Goal: Information Seeking & Learning: Check status

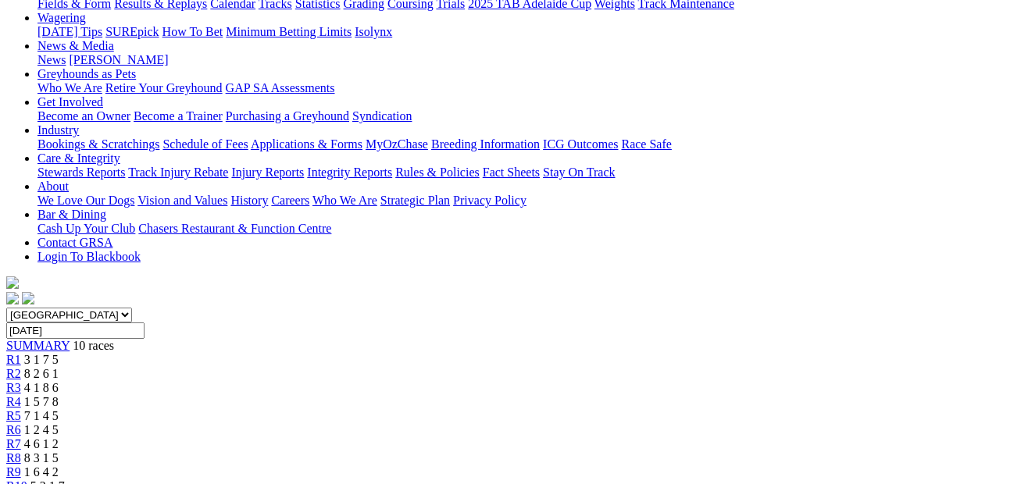
scroll to position [184, 0]
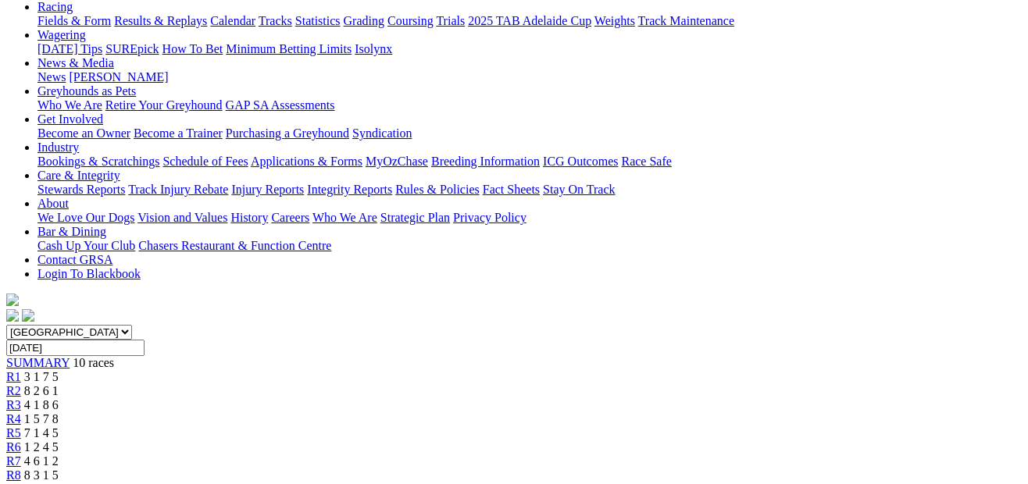
click at [272, 384] on div "R2 8 2 6 1" at bounding box center [513, 391] width 1015 height 14
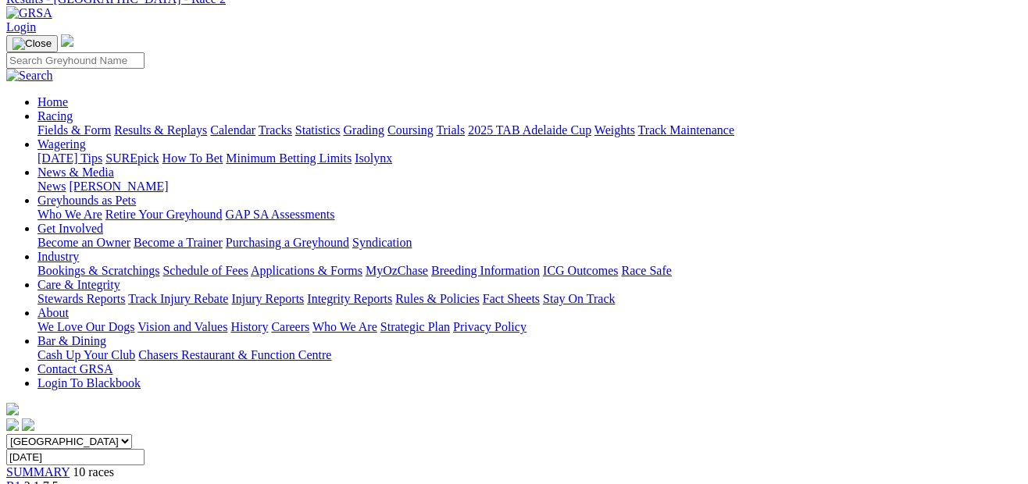
scroll to position [57, 0]
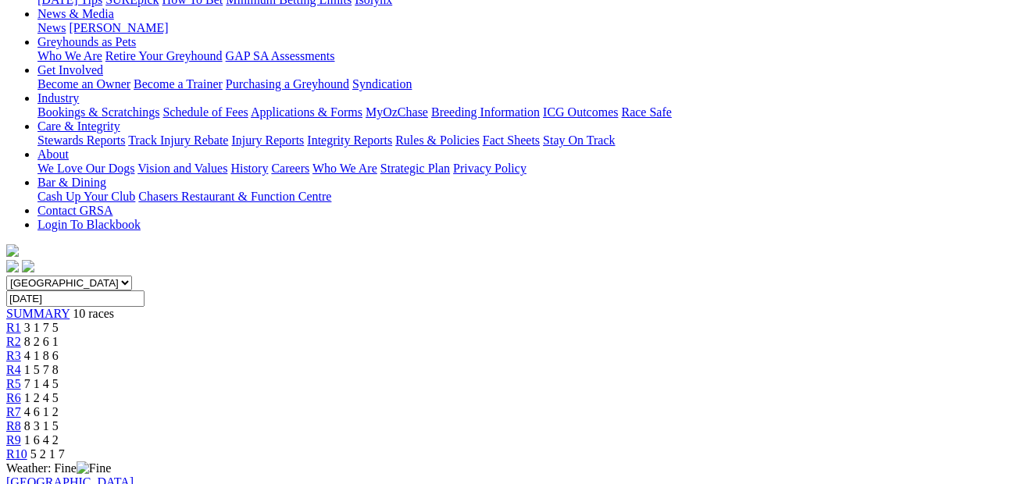
scroll to position [199, 0]
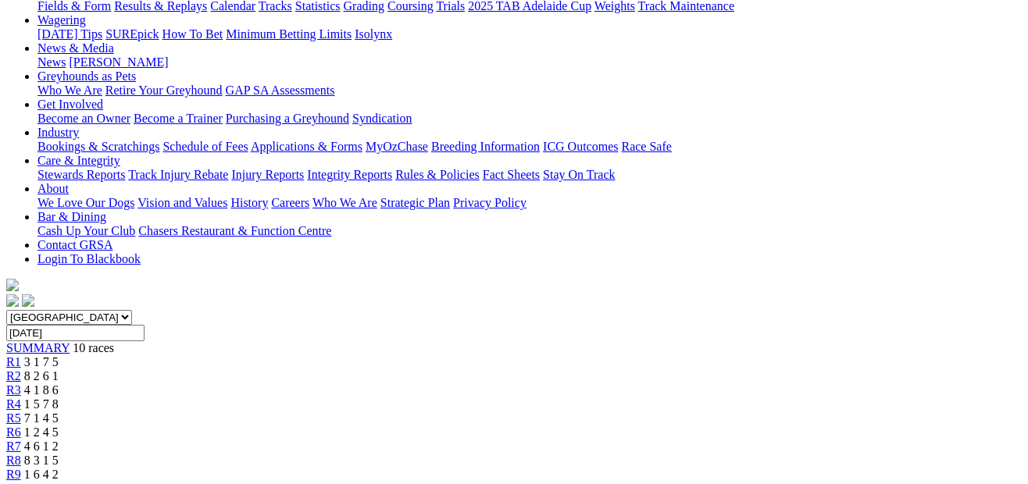
click at [59, 369] on span "8 2 6 1" at bounding box center [41, 375] width 34 height 13
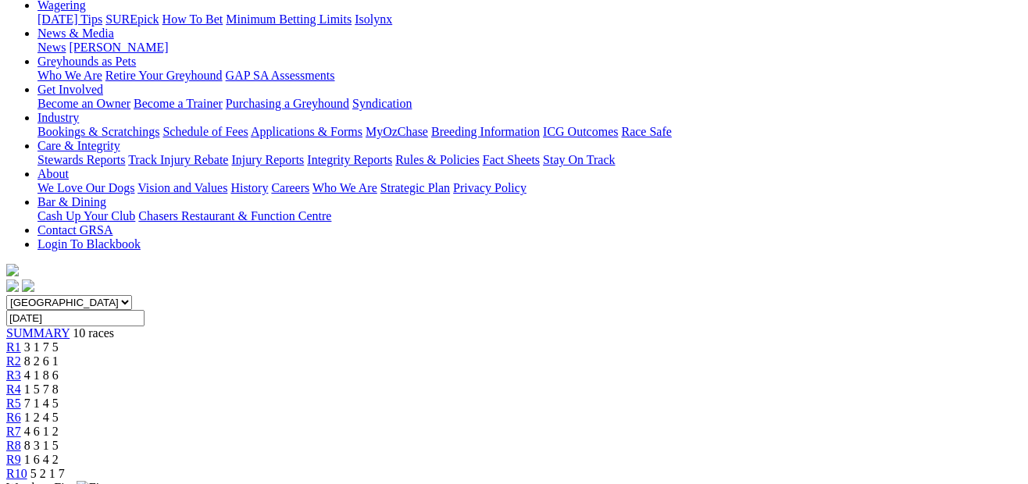
click at [21, 369] on link "R3" at bounding box center [13, 375] width 15 height 13
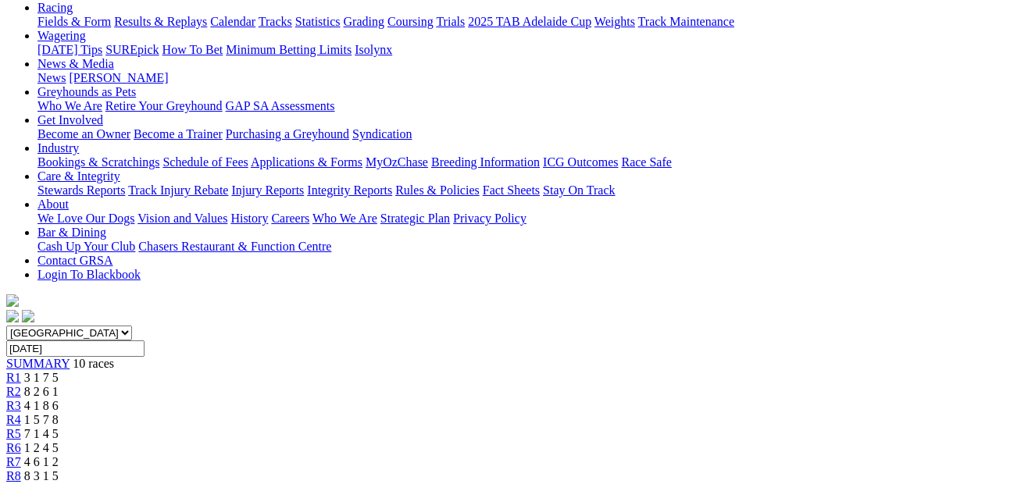
scroll to position [177, 0]
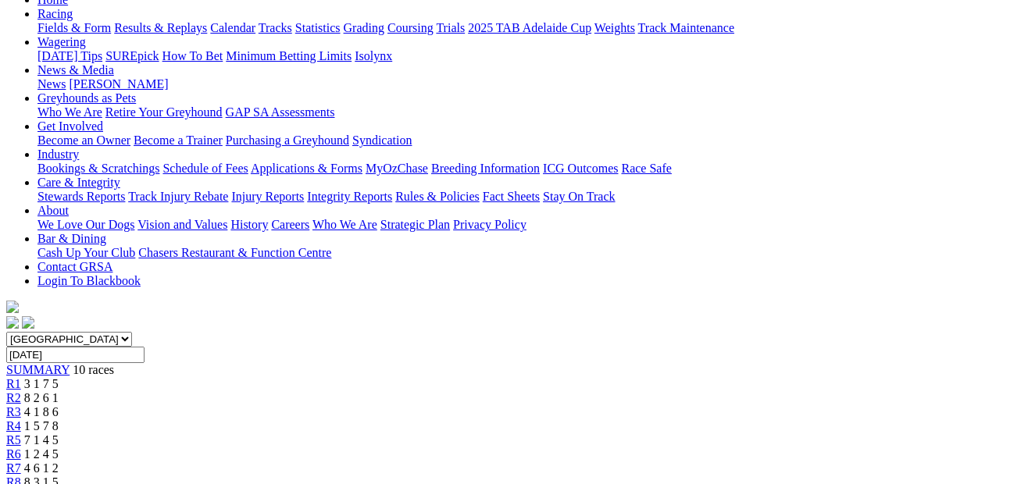
click at [59, 419] on span "1 5 7 8" at bounding box center [41, 425] width 34 height 13
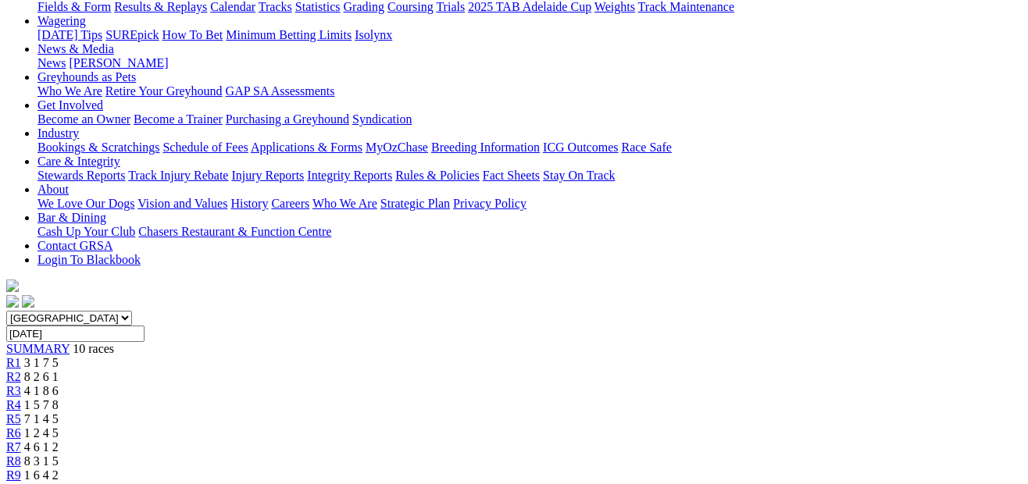
scroll to position [195, 0]
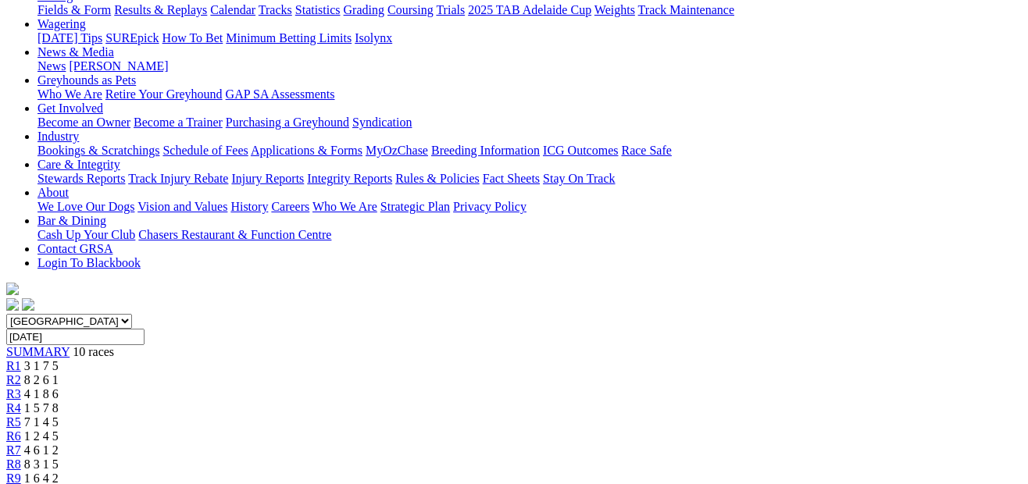
click at [59, 415] on span "7 1 4 5" at bounding box center [41, 421] width 34 height 13
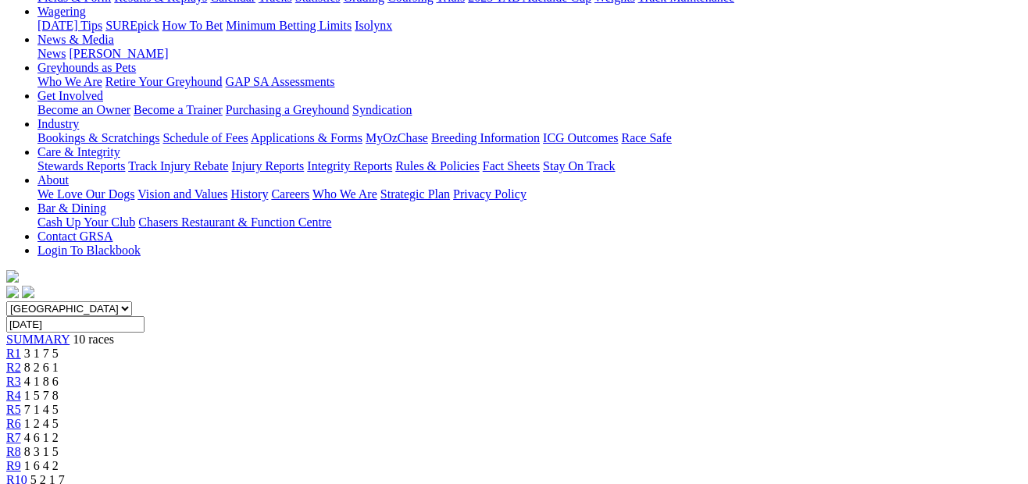
scroll to position [201, 0]
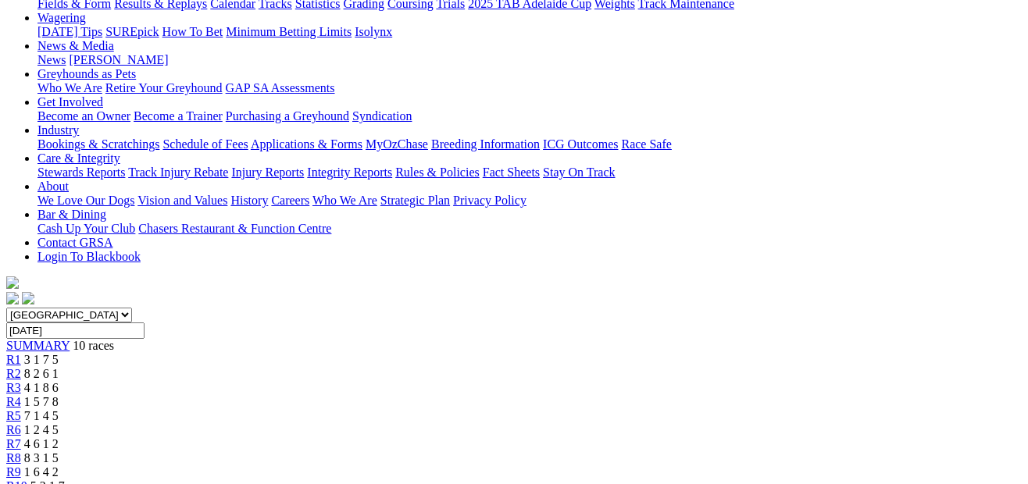
click at [59, 423] on span "1 2 4 5" at bounding box center [41, 429] width 34 height 13
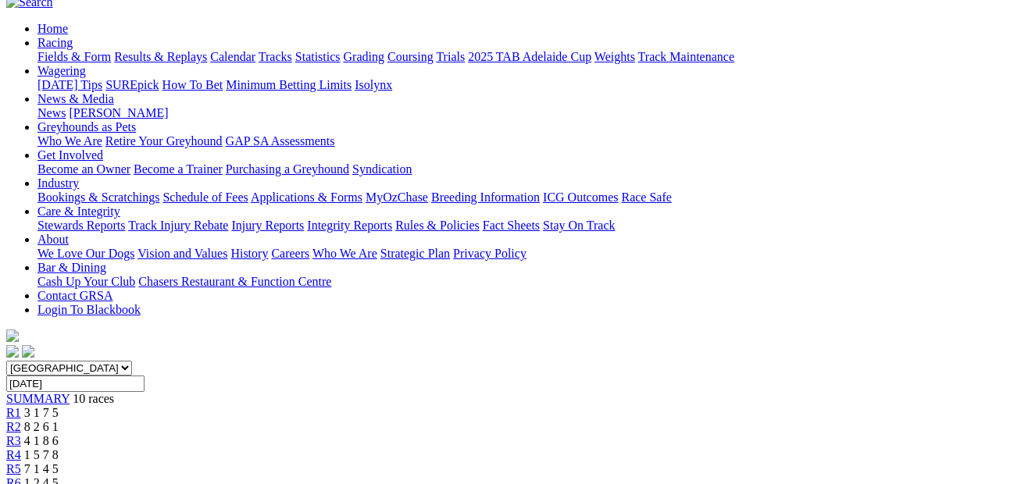
scroll to position [145, 62]
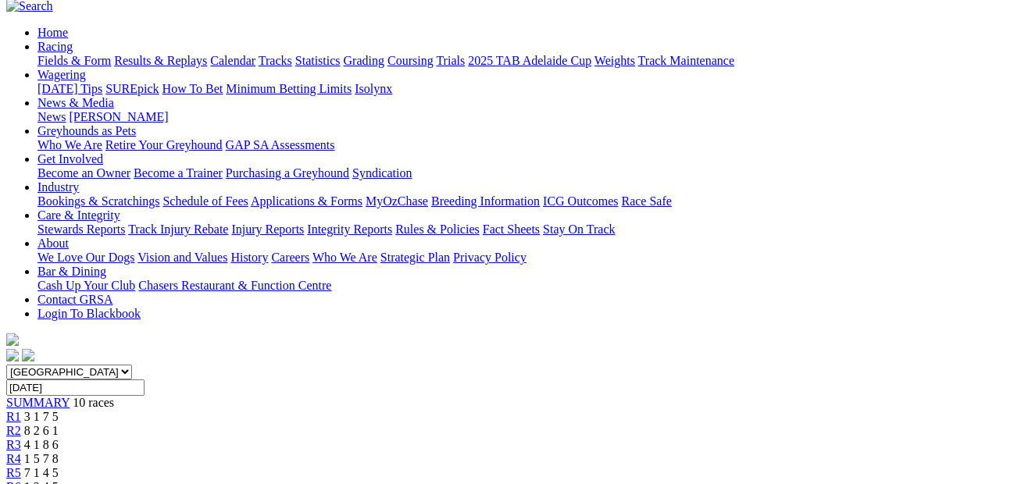
scroll to position [128, 0]
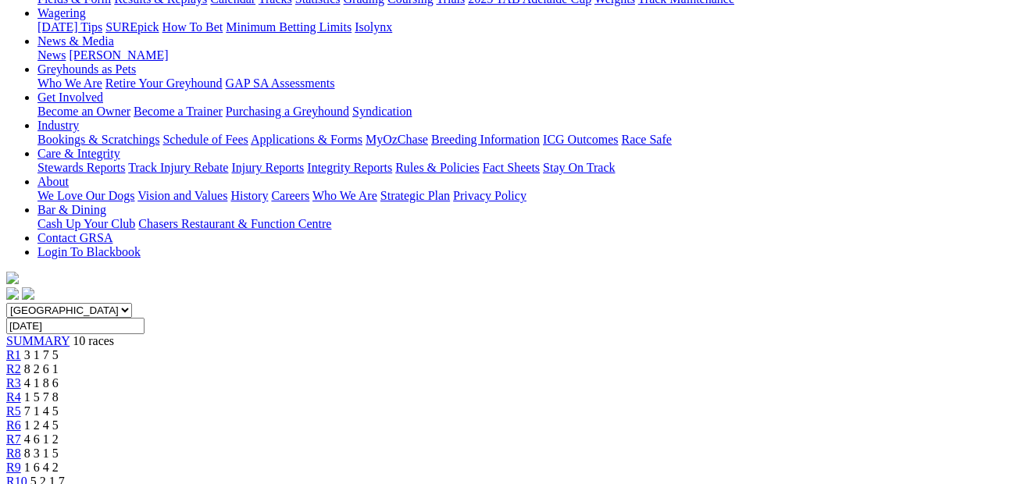
scroll to position [200, 0]
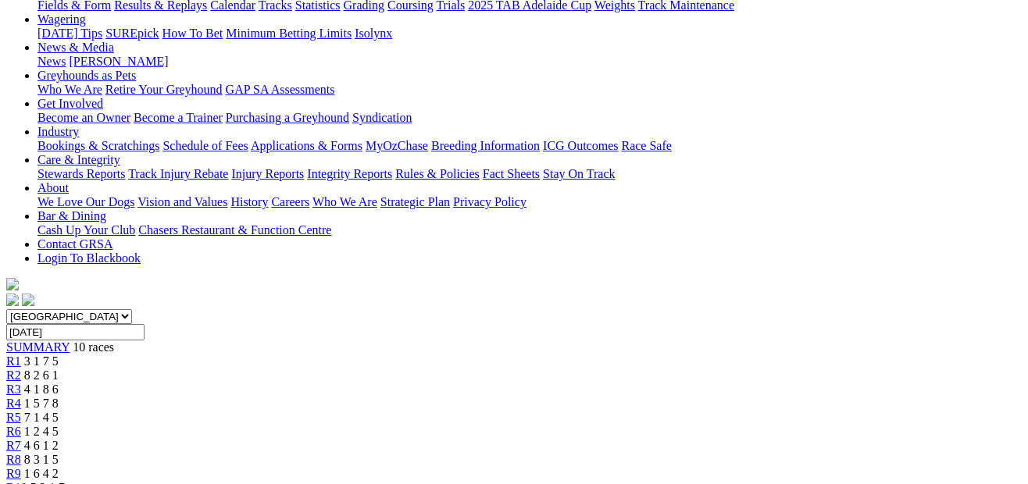
click at [59, 467] on span "1 6 4 2" at bounding box center [41, 473] width 34 height 13
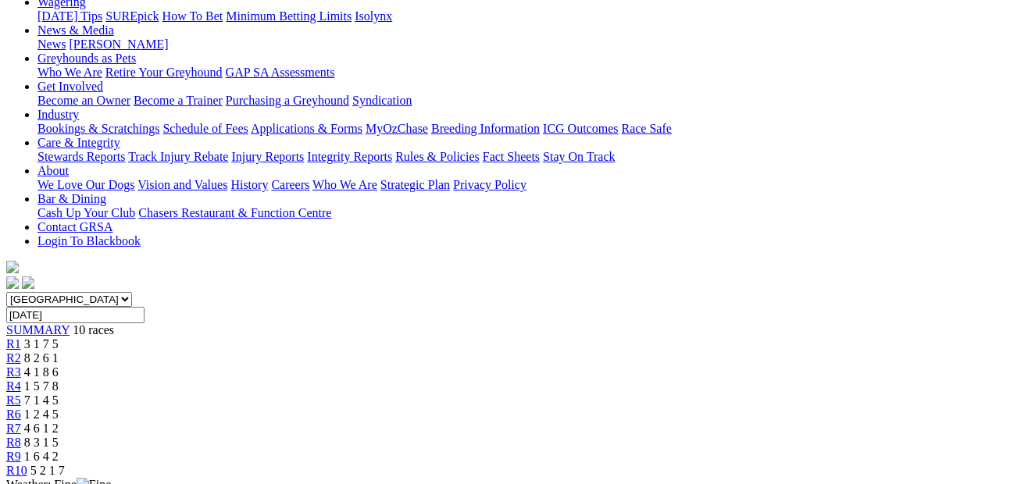
scroll to position [175, 0]
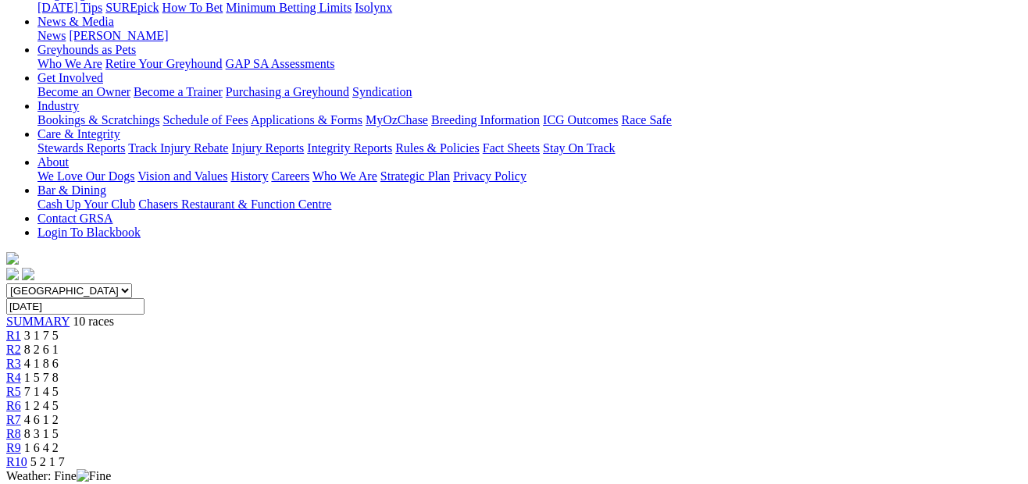
scroll to position [241, 0]
